Goal: Task Accomplishment & Management: Complete application form

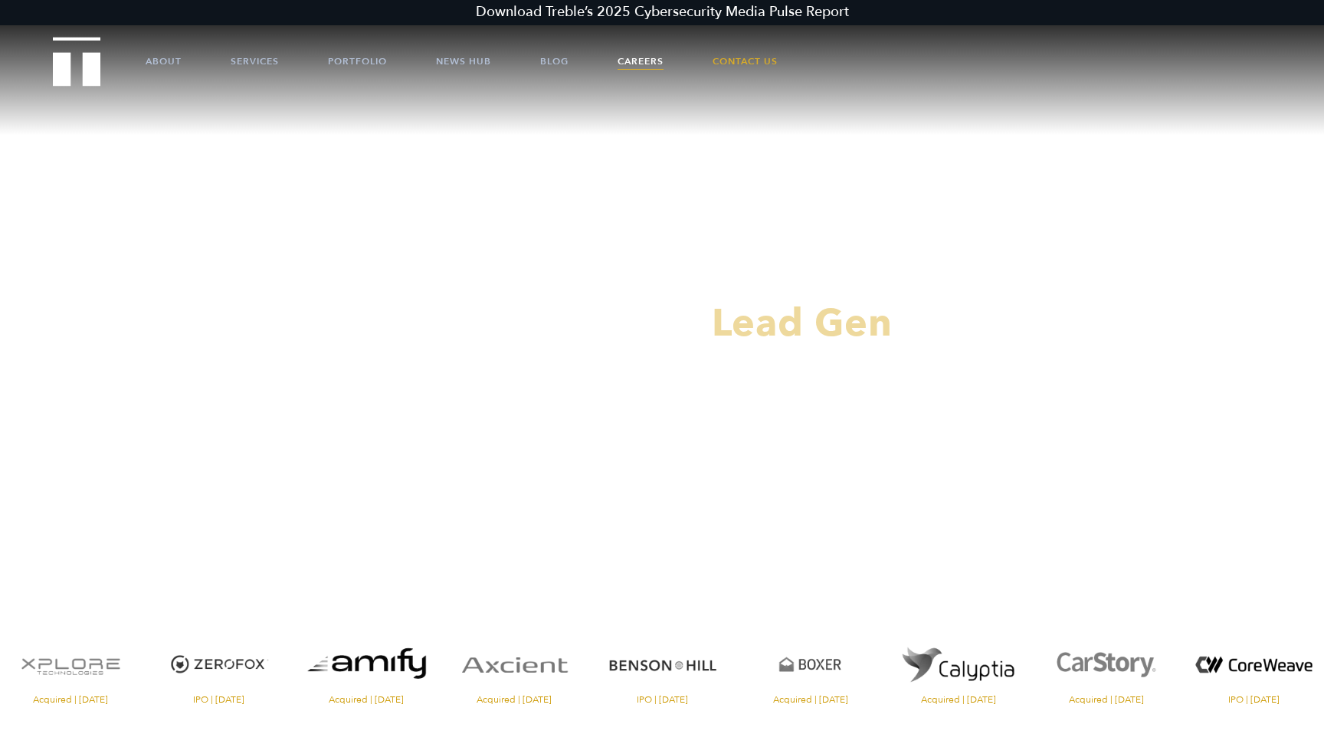
click at [653, 59] on link "Careers" at bounding box center [640, 61] width 46 height 46
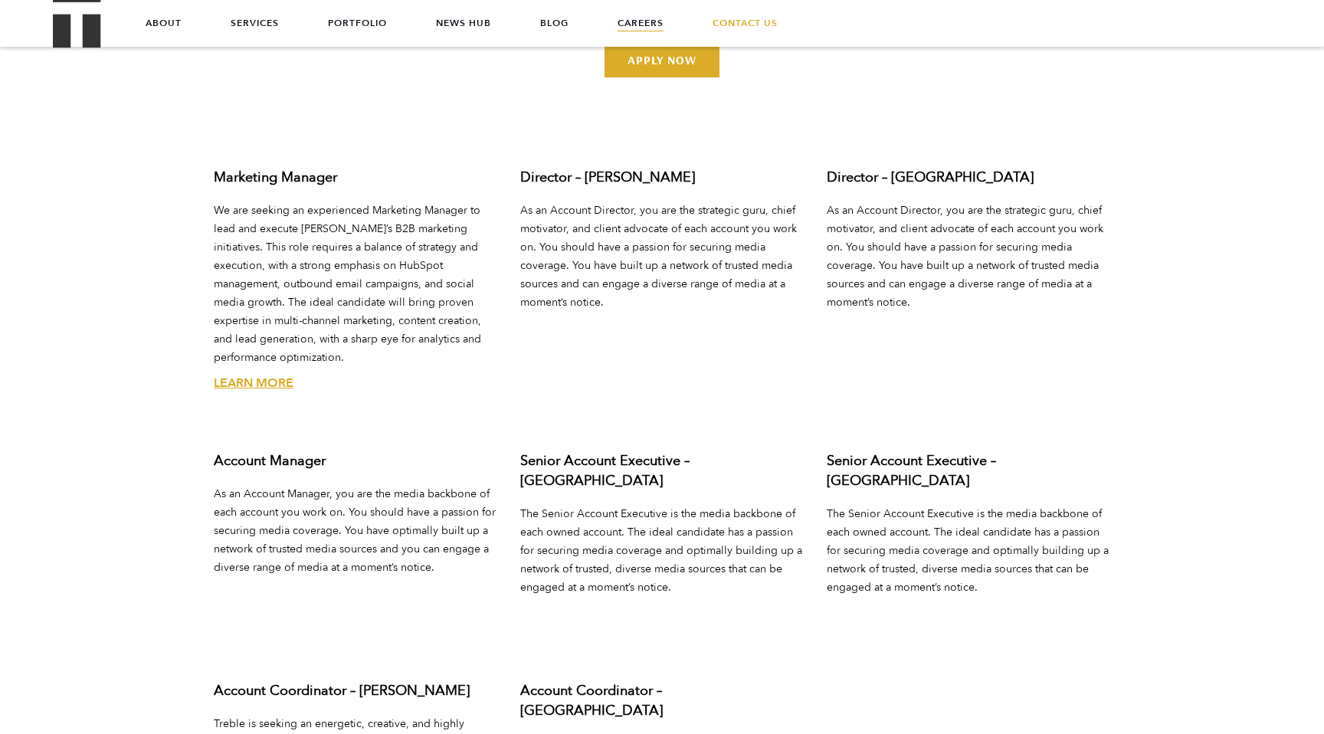
scroll to position [5558, 0]
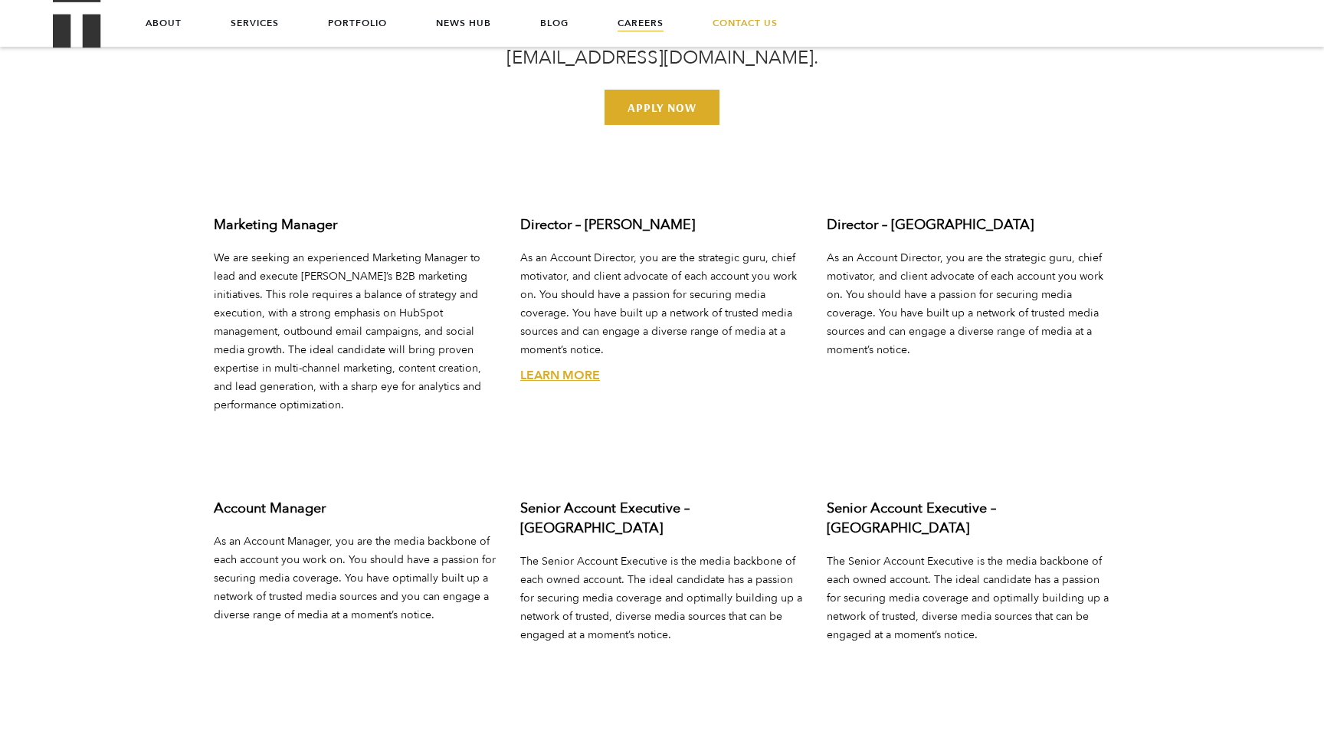
click at [560, 367] on link "Learn More" at bounding box center [560, 375] width 80 height 17
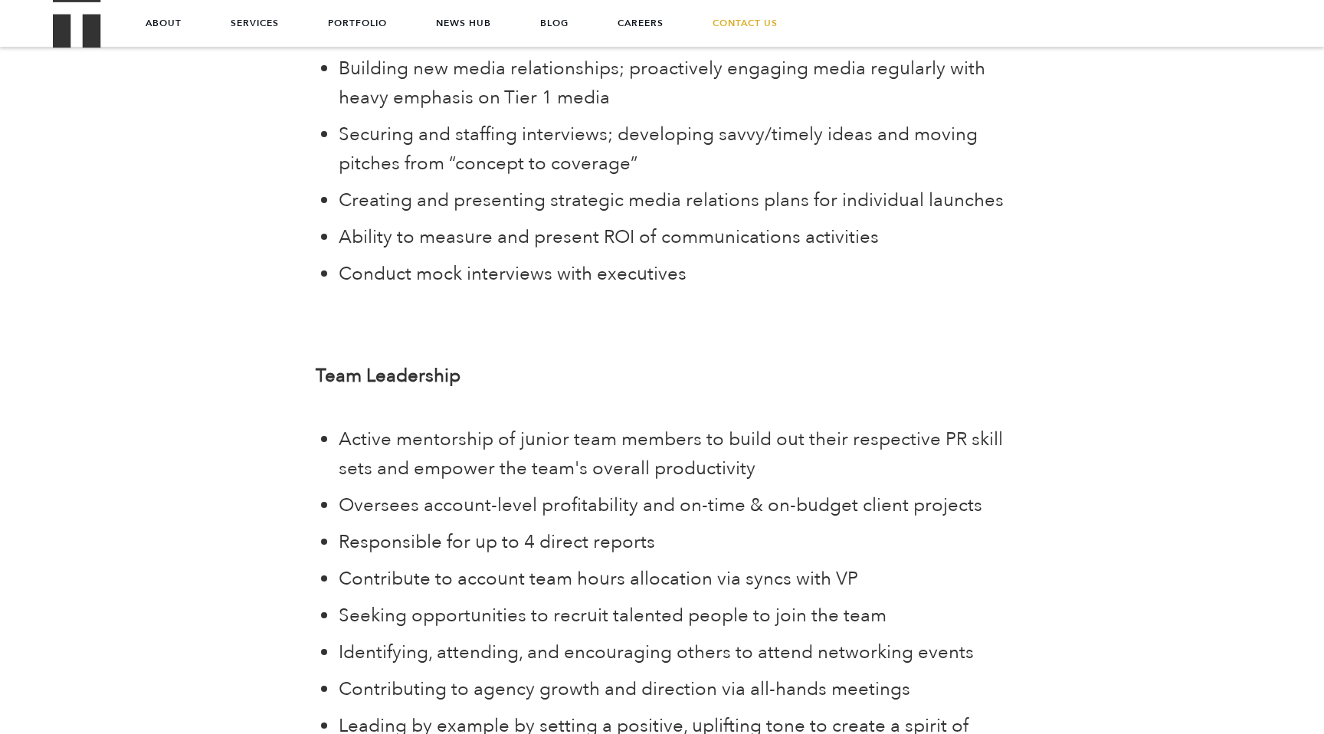
scroll to position [1782, 0]
